Goal: Task Accomplishment & Management: Use online tool/utility

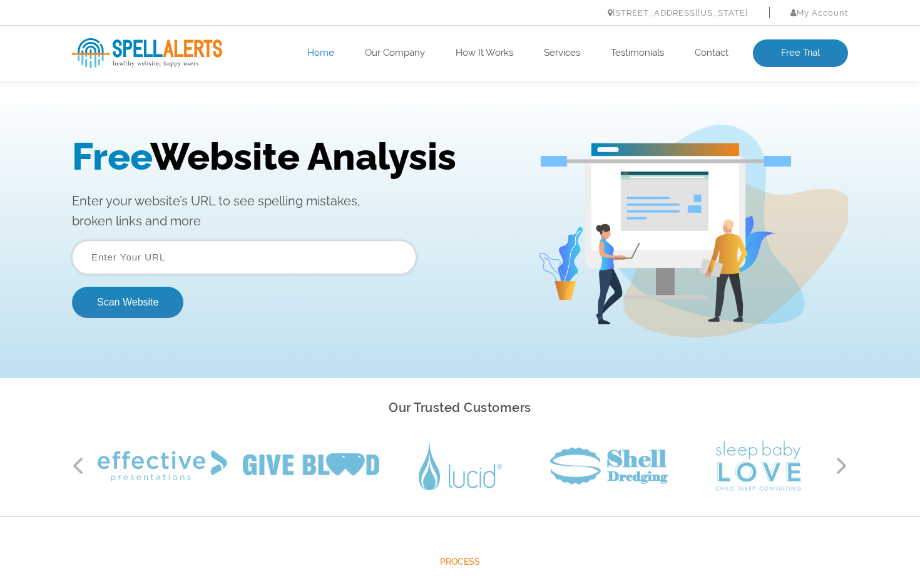
click at [223, 242] on input "text" at bounding box center [244, 257] width 344 height 34
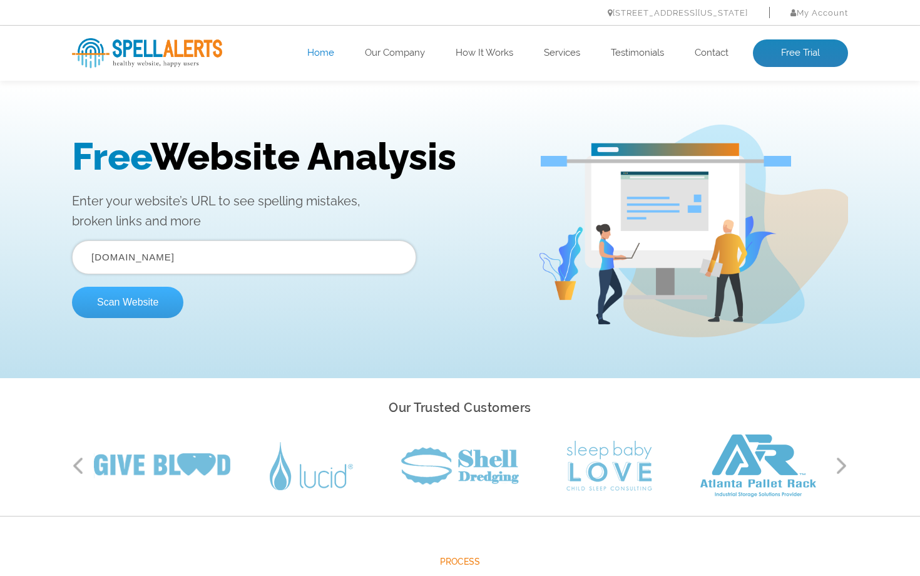
type input "[DOMAIN_NAME]"
click at [144, 299] on button "Scan Website" at bounding box center [127, 302] width 111 height 31
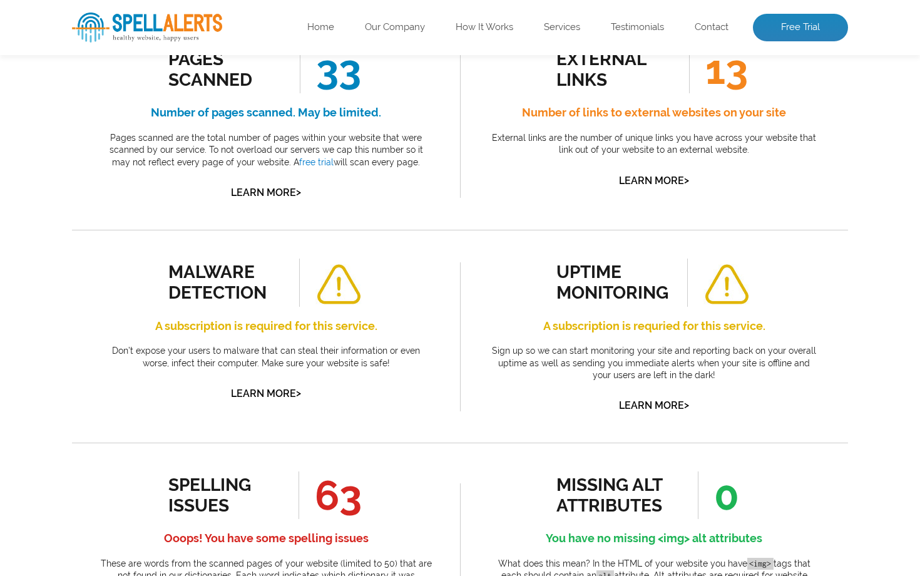
scroll to position [286, 0]
click at [310, 360] on p "Don’t expose your users to malware that can steal their information or even wor…" at bounding box center [266, 356] width 332 height 24
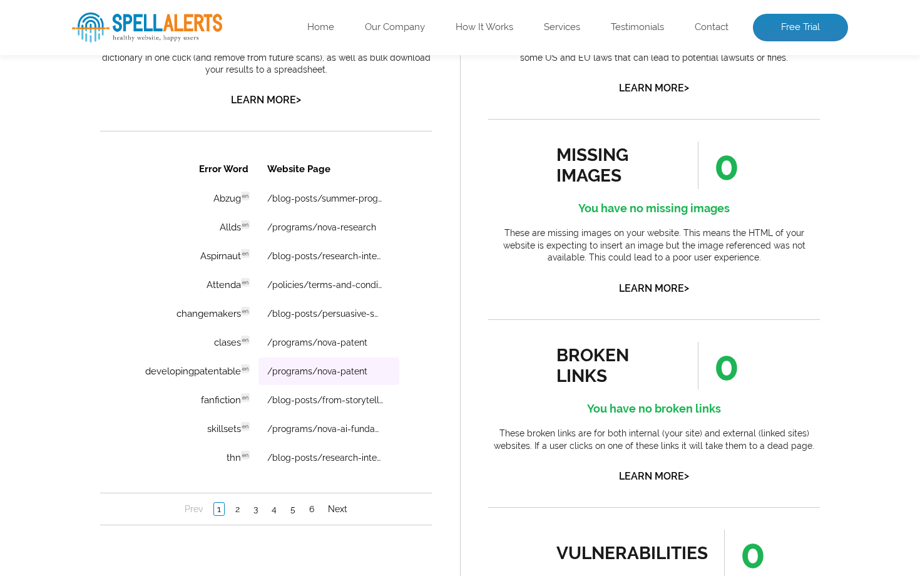
scroll to position [824, 0]
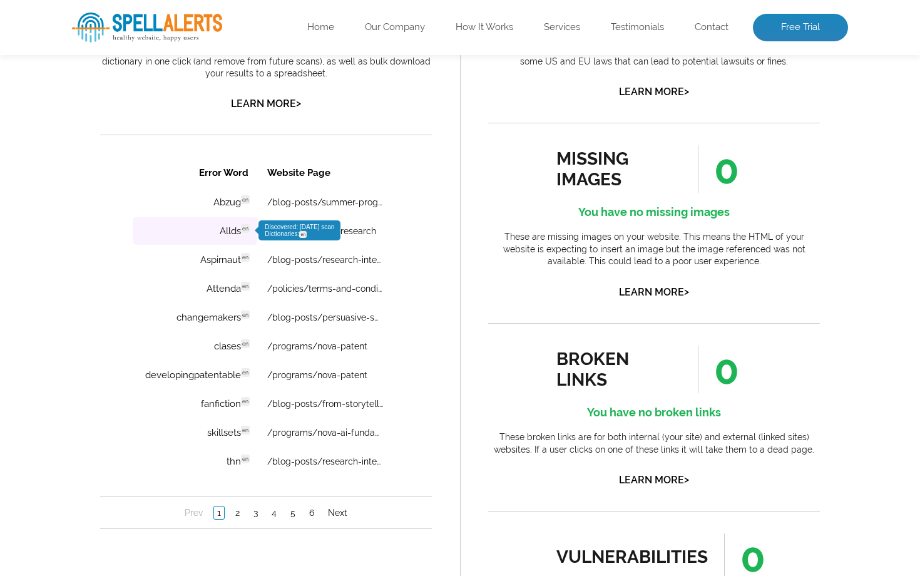
click at [218, 230] on td "Allds en Discovered: 09-12-2025 scan Dictionaries: en" at bounding box center [195, 231] width 125 height 28
click at [238, 516] on link "2" at bounding box center [237, 512] width 11 height 13
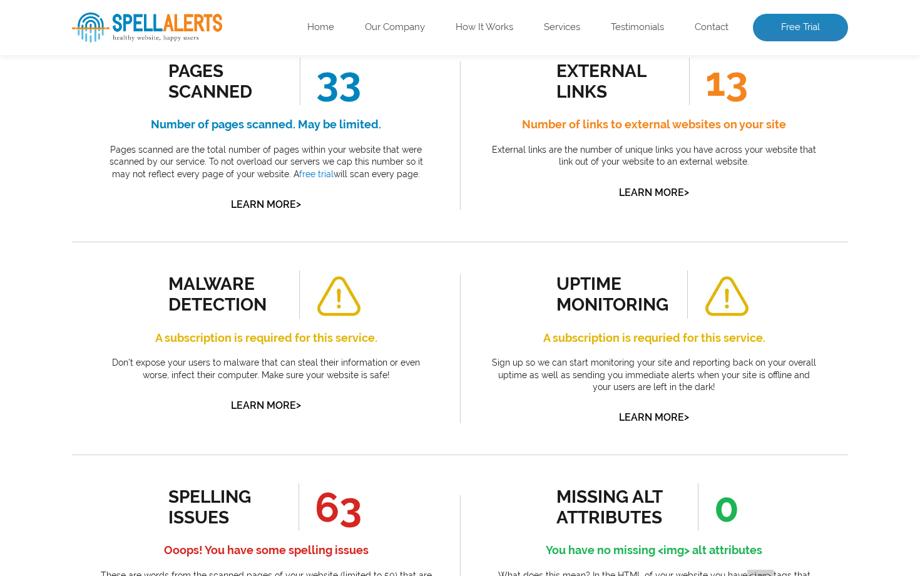
scroll to position [0, 0]
